Goal: Book appointment/travel/reservation

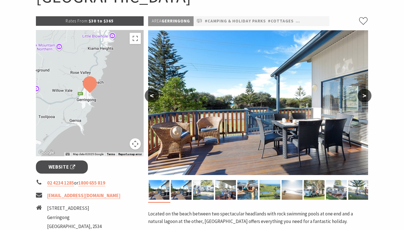
scroll to position [75, 0]
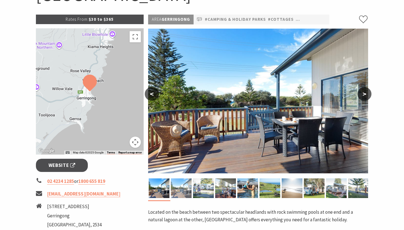
click at [184, 192] on img at bounding box center [181, 188] width 21 height 20
click at [209, 192] on img at bounding box center [203, 188] width 21 height 20
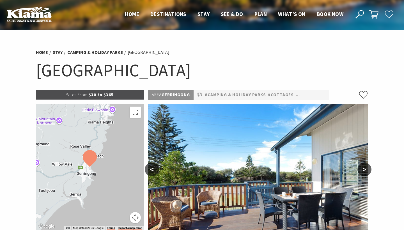
scroll to position [0, 0]
click at [105, 93] on p "Rates From: $30 to $365" at bounding box center [90, 95] width 108 height 10
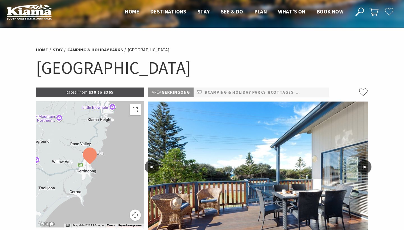
scroll to position [3, 0]
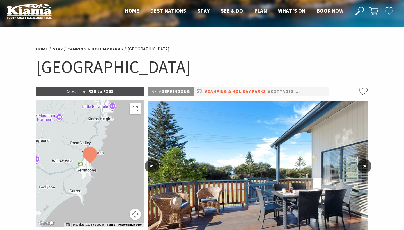
click at [221, 92] on link "#Camping & Holiday Parks" at bounding box center [235, 91] width 61 height 7
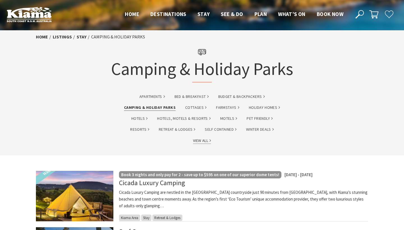
click at [197, 141] on link "View All" at bounding box center [202, 140] width 18 height 6
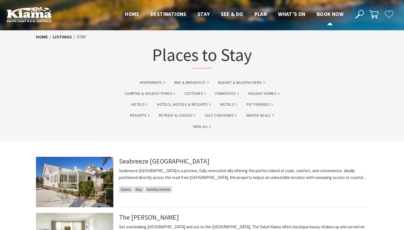
click at [326, 14] on span "Book now" at bounding box center [329, 14] width 27 height 7
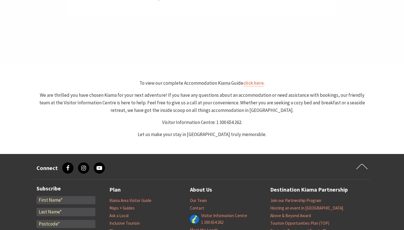
select select "3"
select select "2"
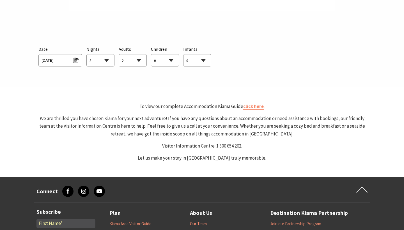
scroll to position [289, 0]
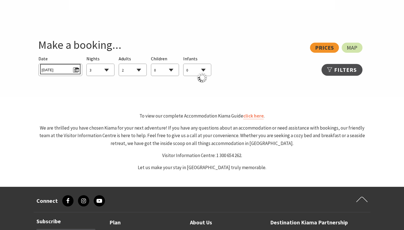
click at [54, 70] on span "Fri 03/10/2025" at bounding box center [59, 69] width 37 height 8
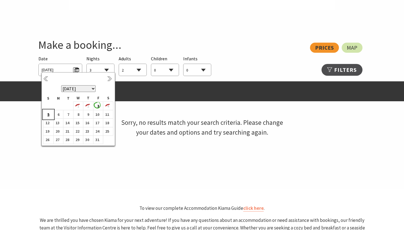
click at [47, 114] on b "5" at bounding box center [46, 114] width 7 height 7
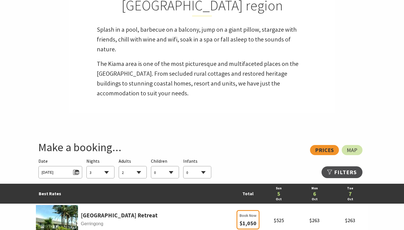
scroll to position [125, 0]
